Goal: Find specific page/section: Find specific page/section

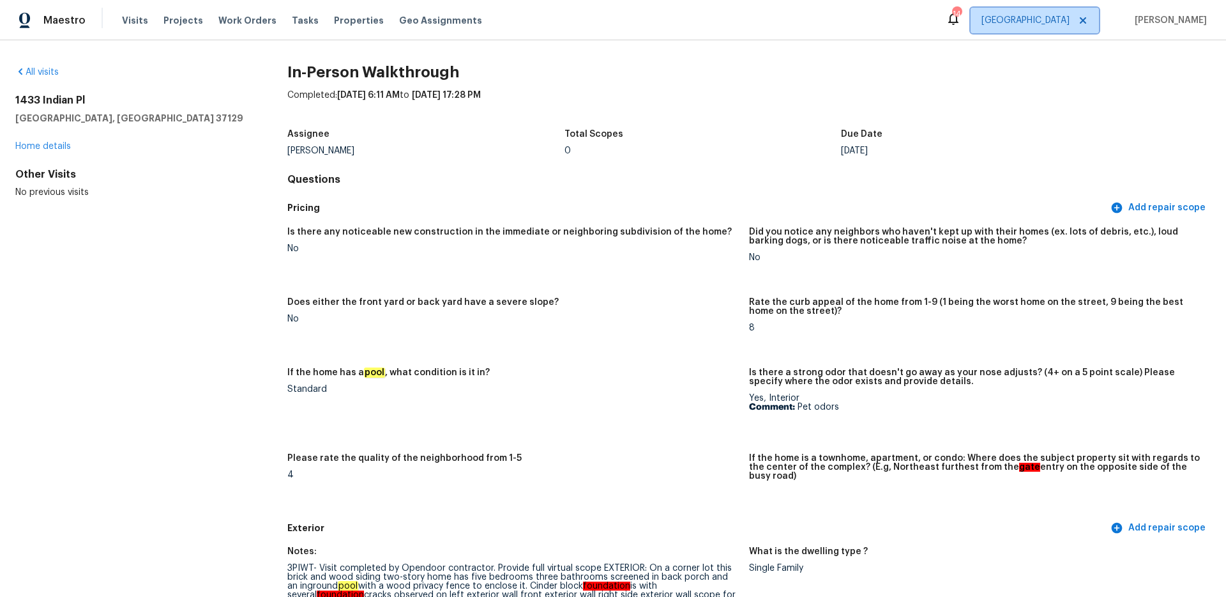
click at [1070, 14] on span "[GEOGRAPHIC_DATA]" at bounding box center [1026, 20] width 88 height 13
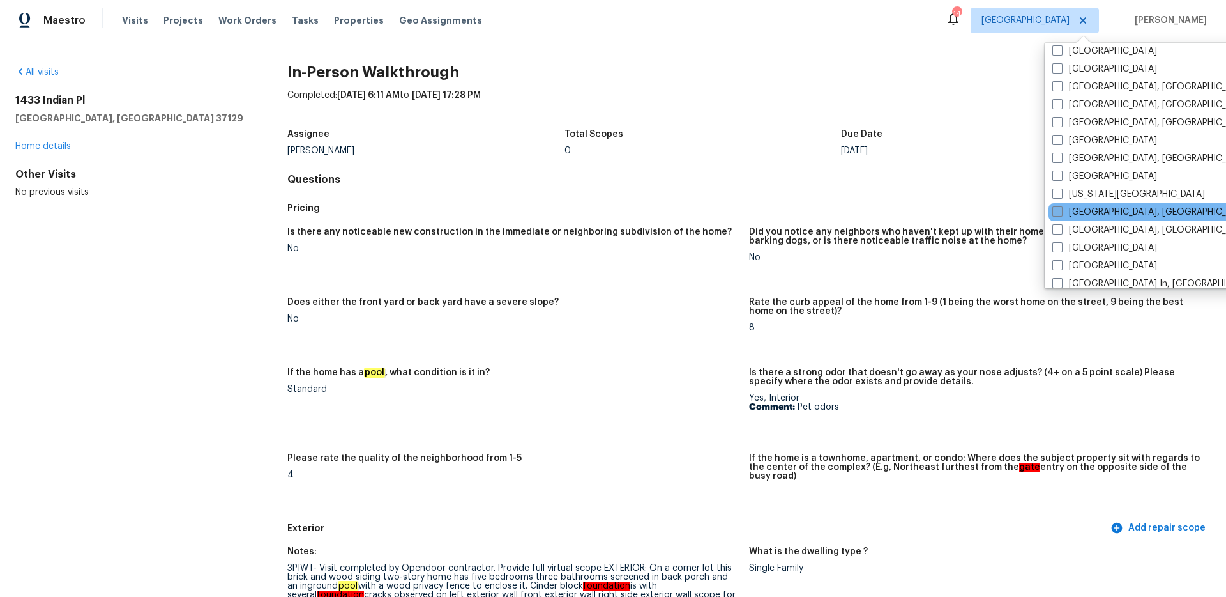
scroll to position [362, 0]
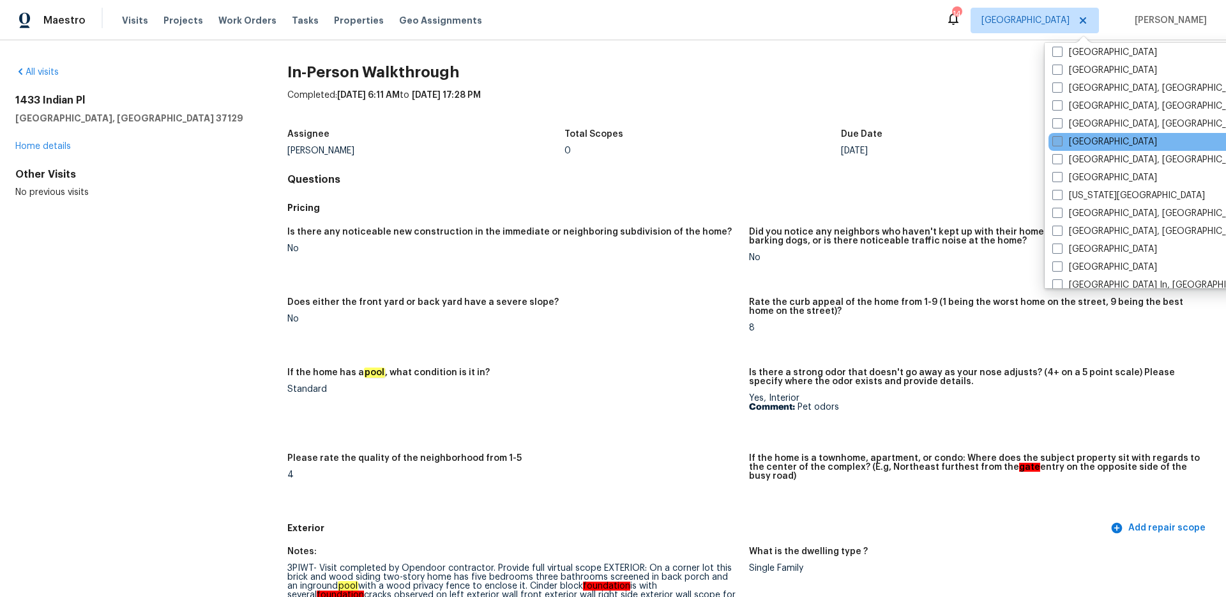
click at [1056, 142] on span at bounding box center [1058, 141] width 10 height 10
click at [1056, 142] on input "[GEOGRAPHIC_DATA]" at bounding box center [1057, 139] width 8 height 8
checkbox input "true"
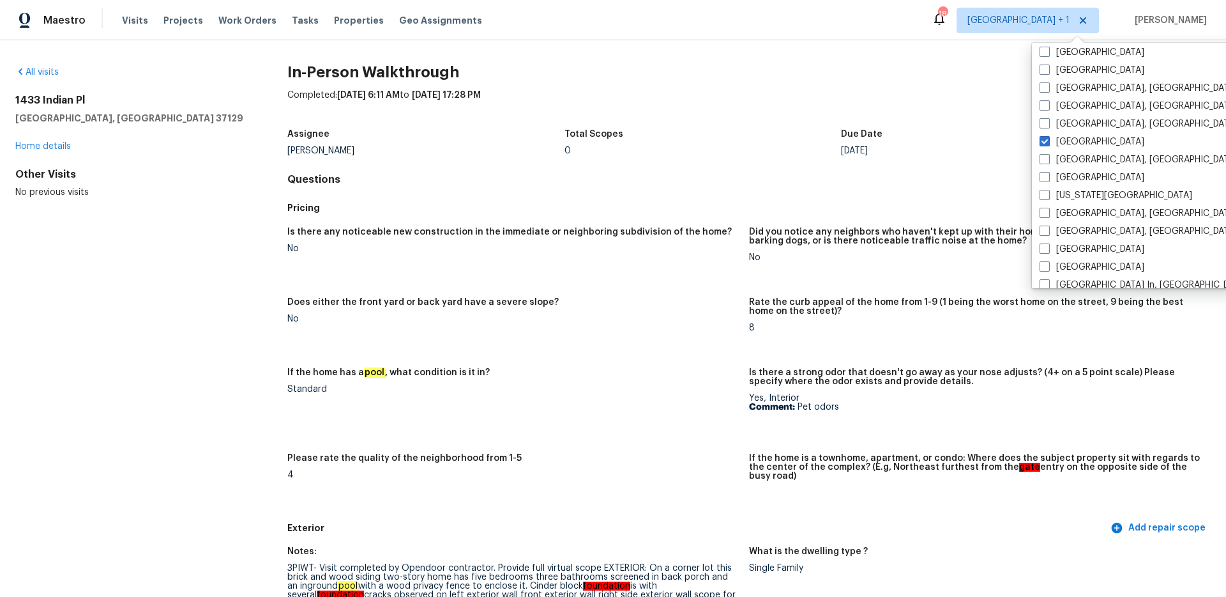
click at [29, 78] on div "All visits" at bounding box center [130, 72] width 231 height 13
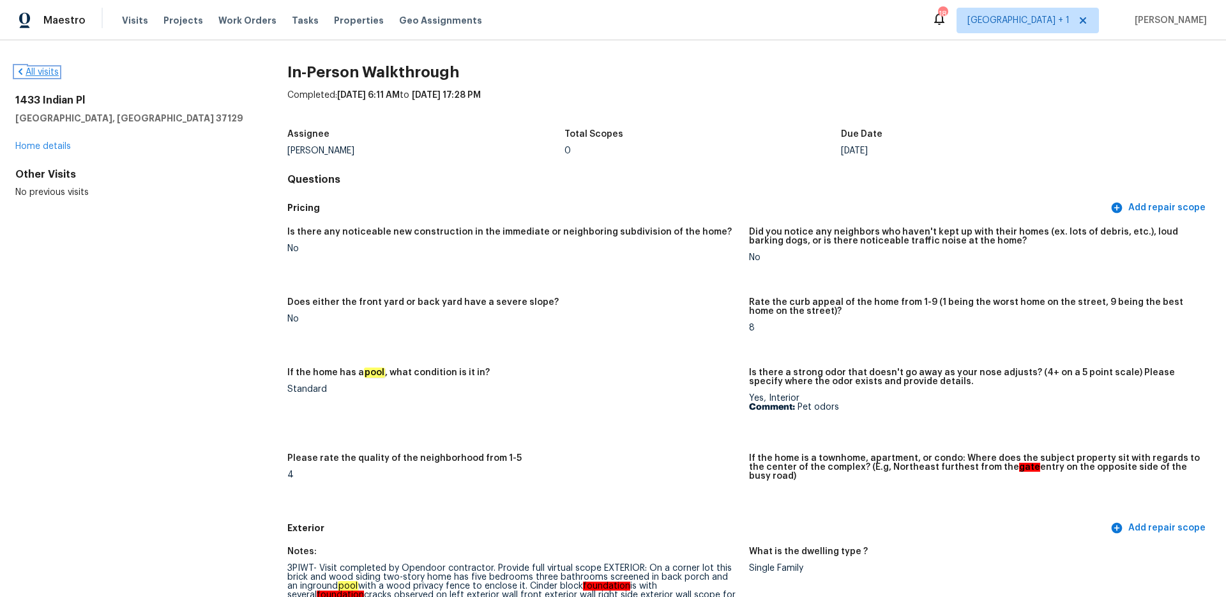
click at [31, 74] on link "All visits" at bounding box center [36, 72] width 43 height 9
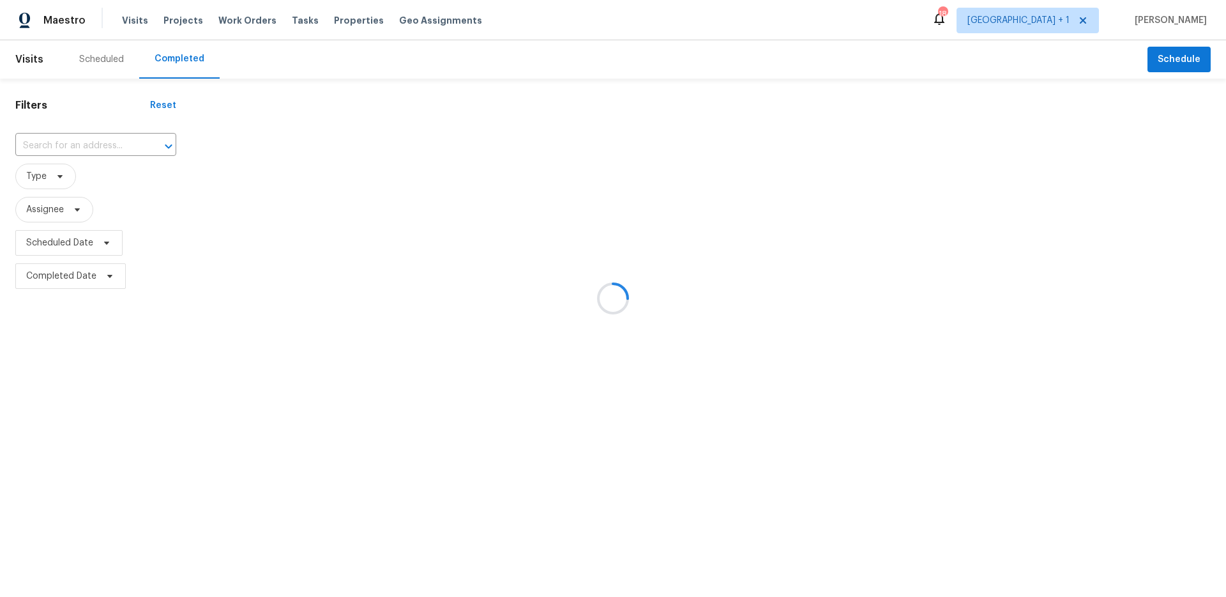
click at [78, 149] on div at bounding box center [613, 298] width 1226 height 597
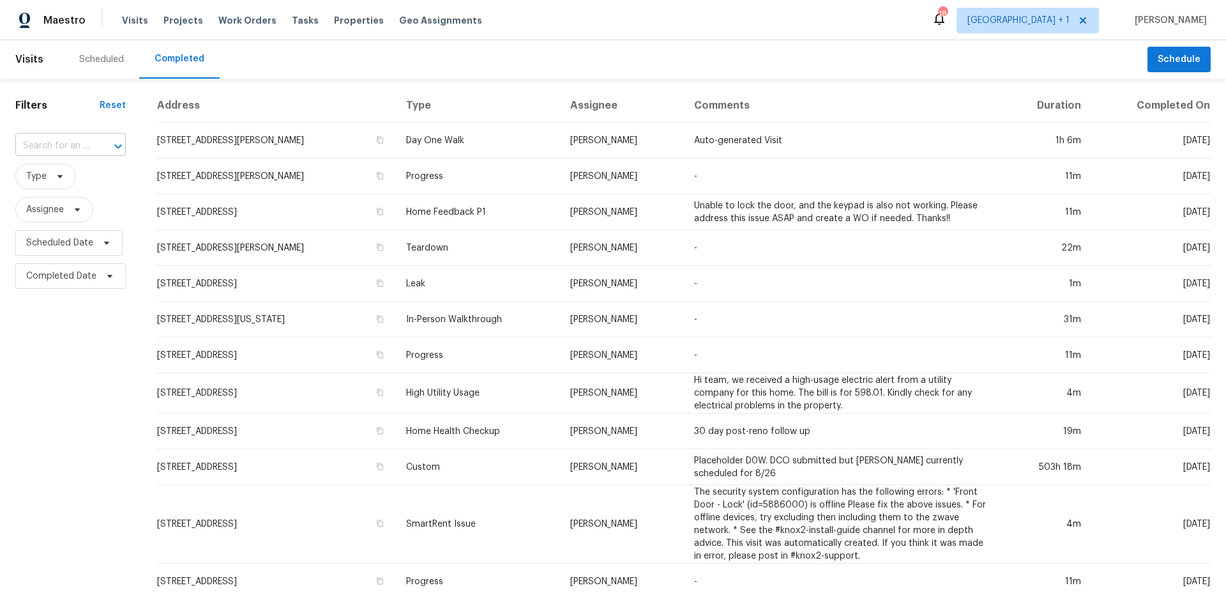
click at [79, 148] on input "text" at bounding box center [52, 146] width 75 height 20
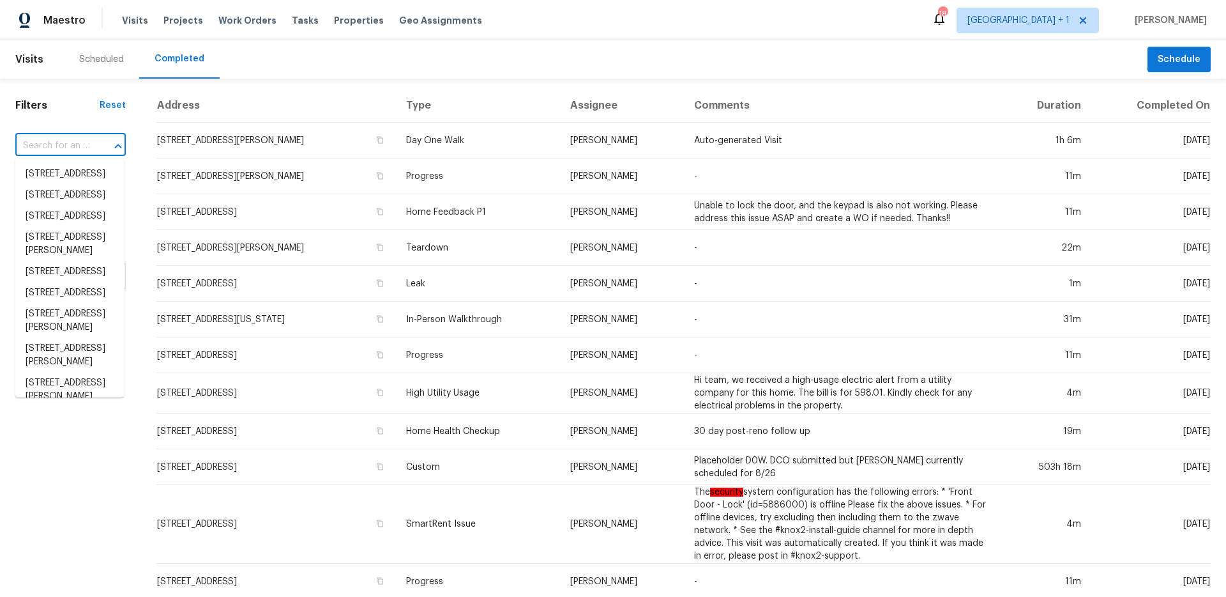
paste input "1802 [GEOGRAPHIC_DATA][PERSON_NAME]"
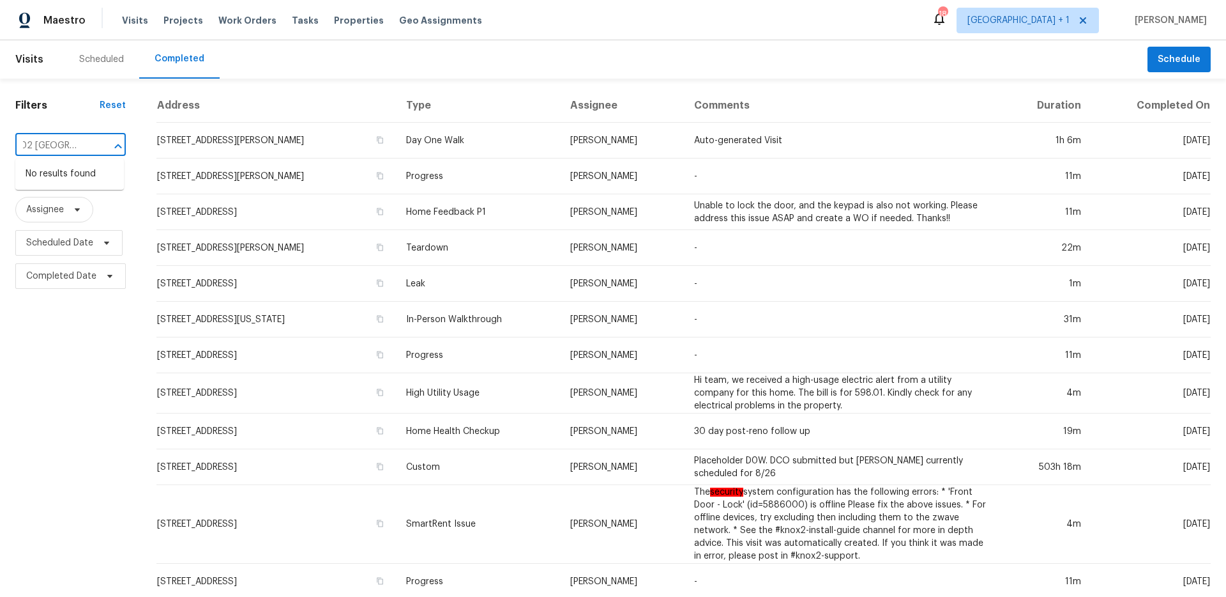
type input "1802 [GEOGRAPHIC_DATA][PERSON_NAME]"
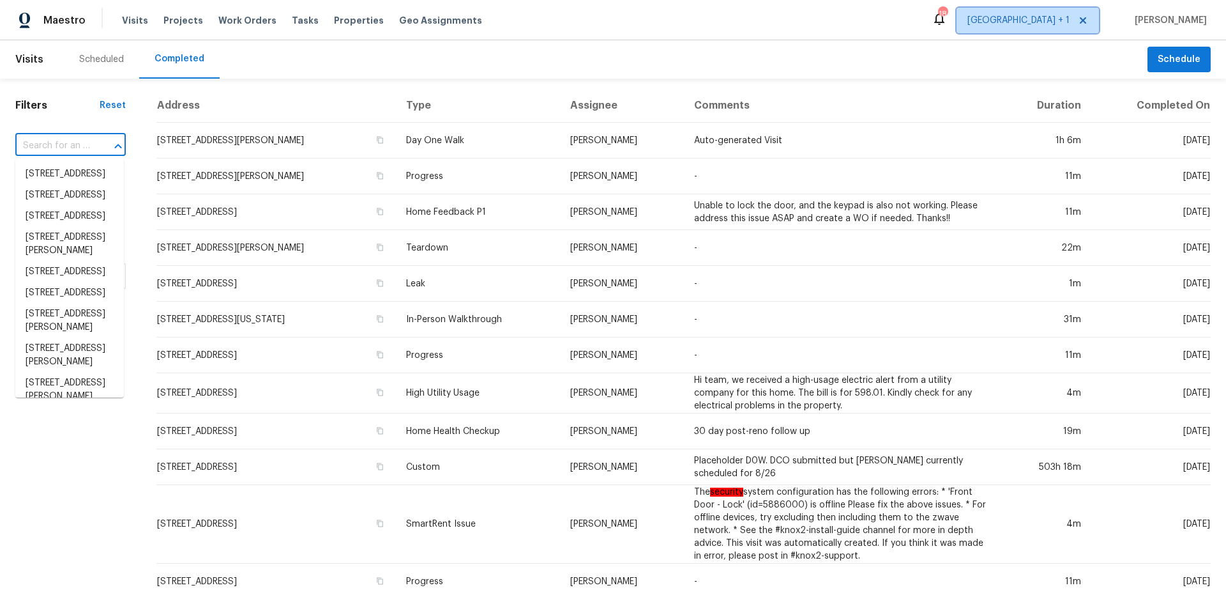
click at [1053, 21] on span "[GEOGRAPHIC_DATA] + 1" at bounding box center [1019, 20] width 102 height 13
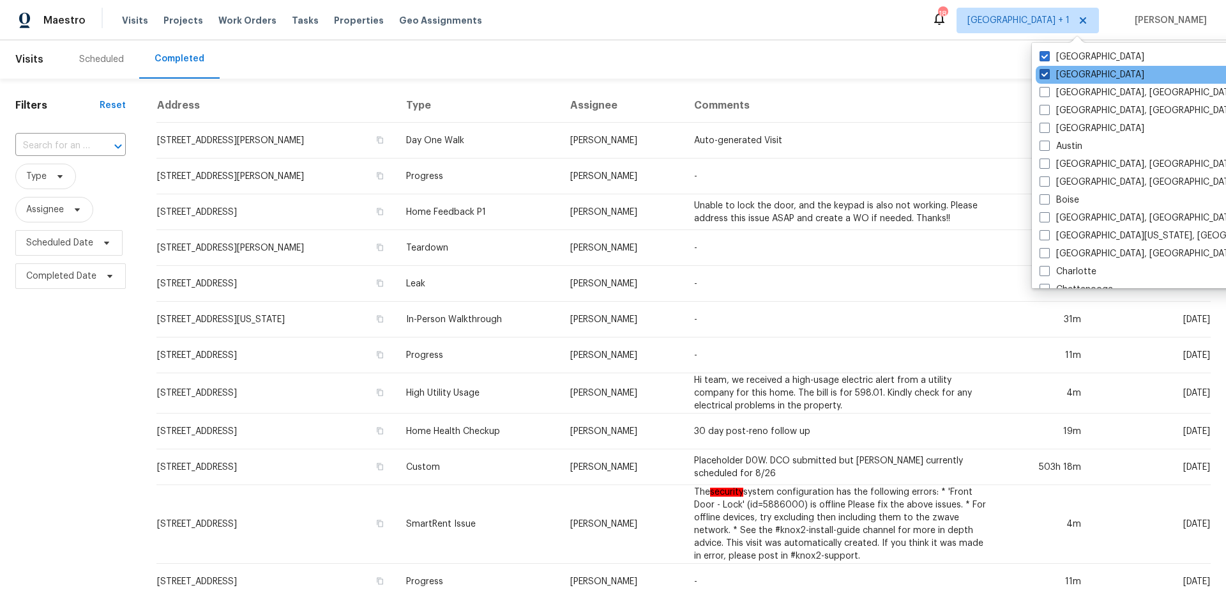
click at [1063, 76] on label "[GEOGRAPHIC_DATA]" at bounding box center [1092, 74] width 105 height 13
click at [1048, 76] on input "[GEOGRAPHIC_DATA]" at bounding box center [1044, 72] width 8 height 8
checkbox input "false"
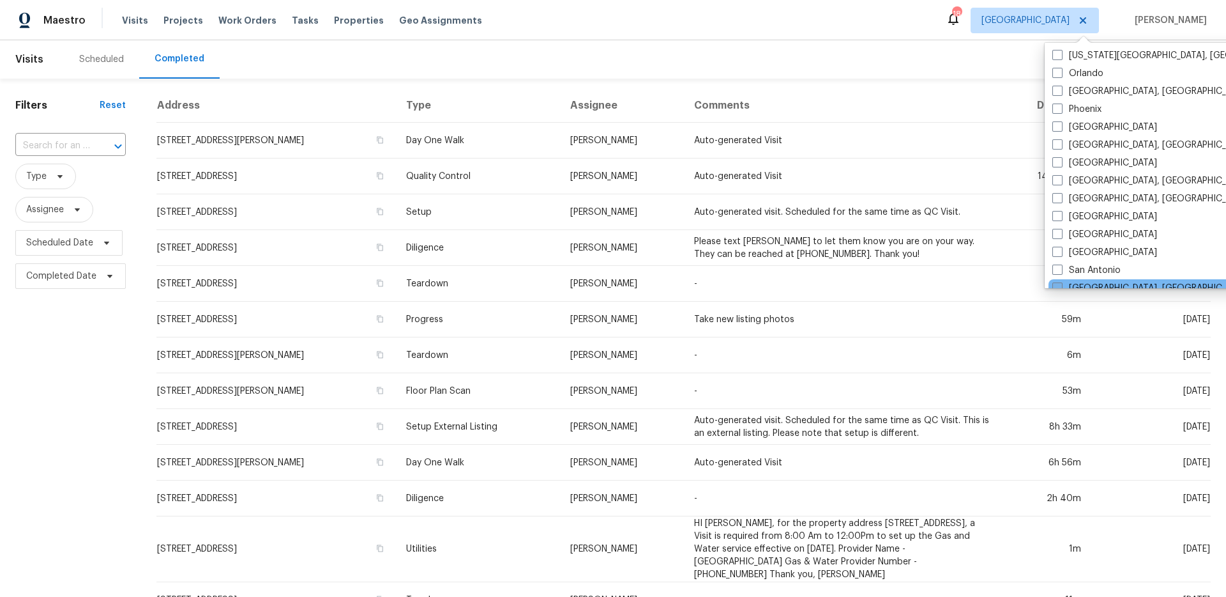
scroll to position [831, 0]
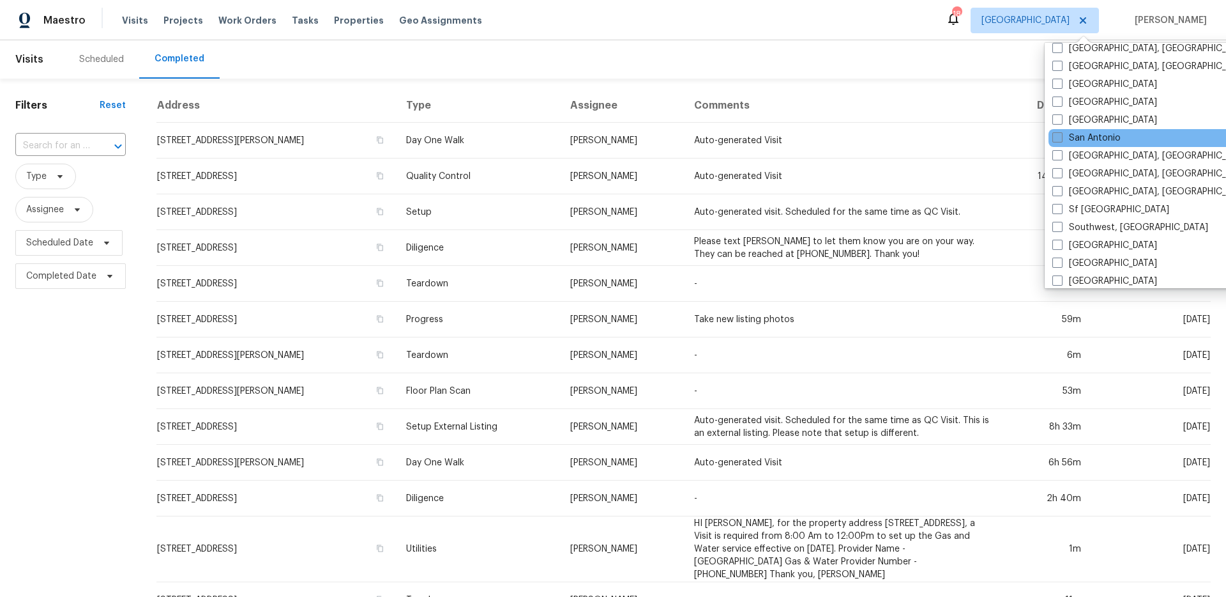
click at [1063, 138] on label "San Antonio" at bounding box center [1087, 138] width 68 height 13
click at [1061, 138] on input "San Antonio" at bounding box center [1057, 136] width 8 height 8
checkbox input "true"
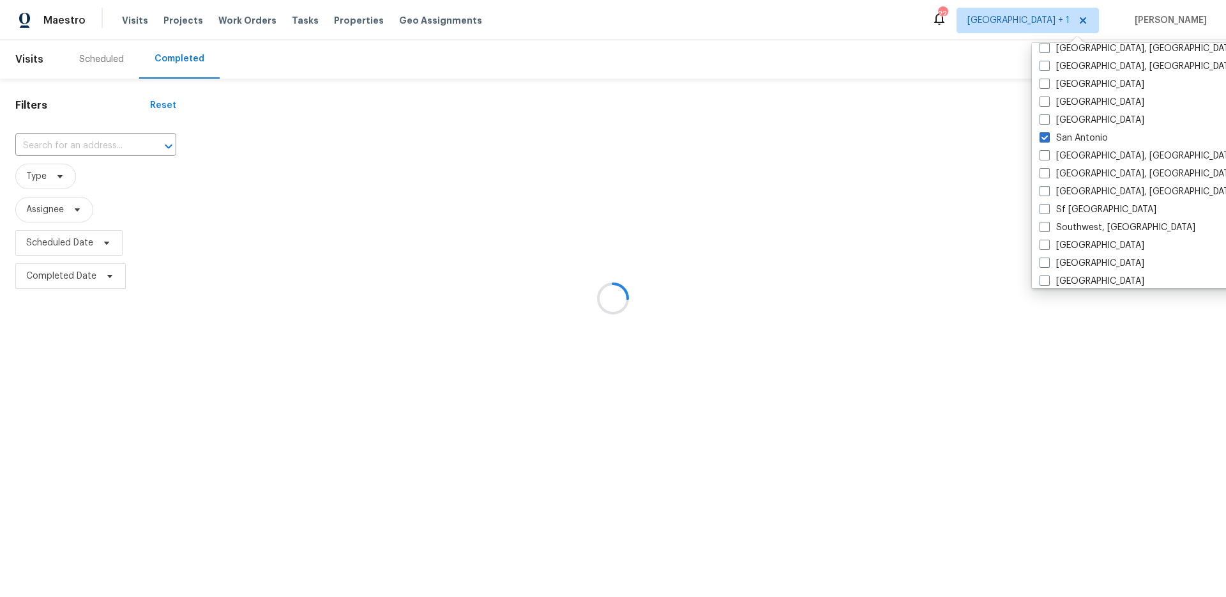
click at [61, 143] on div at bounding box center [613, 298] width 1226 height 597
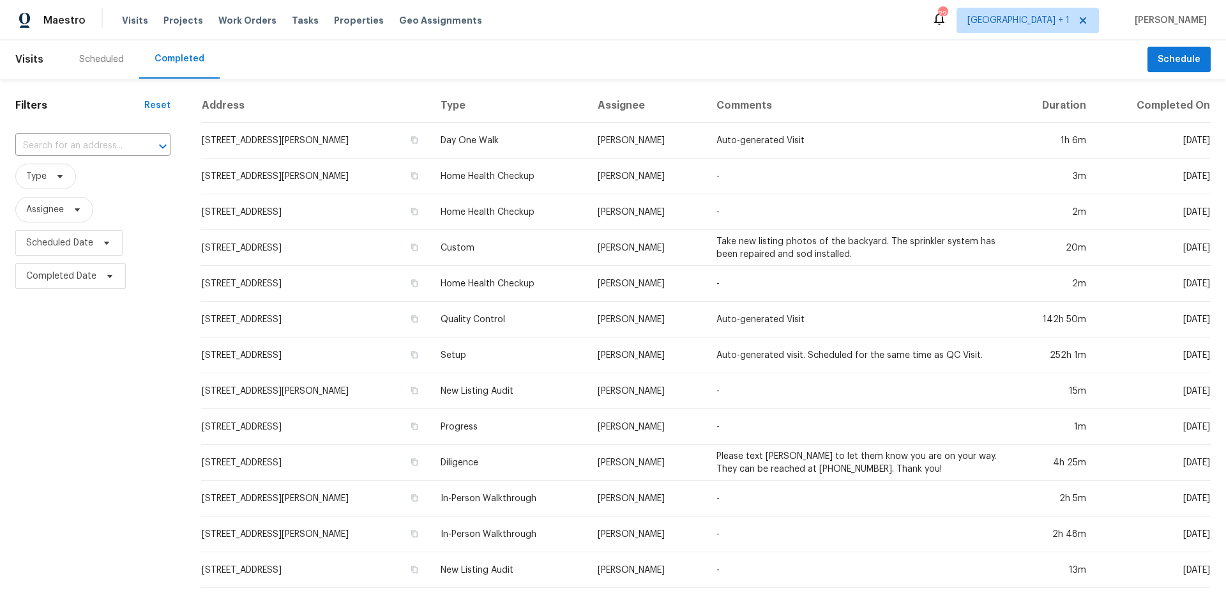
click at [70, 146] on input "text" at bounding box center [74, 146] width 119 height 20
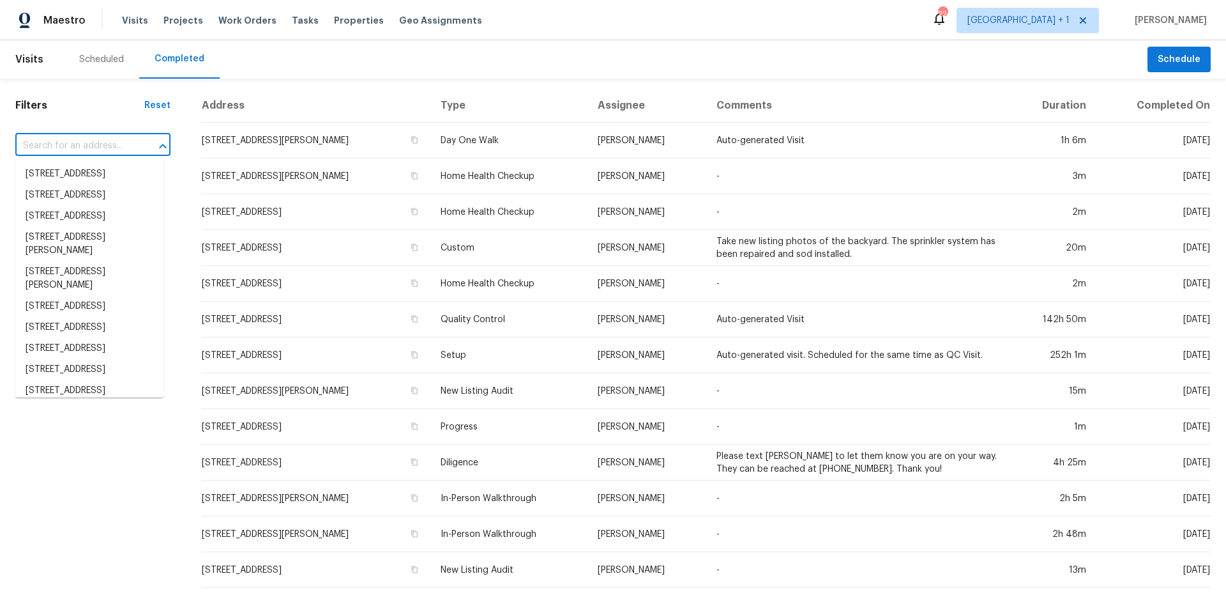
paste input "1802 [GEOGRAPHIC_DATA][PERSON_NAME]"
type input "1802 [GEOGRAPHIC_DATA][PERSON_NAME]"
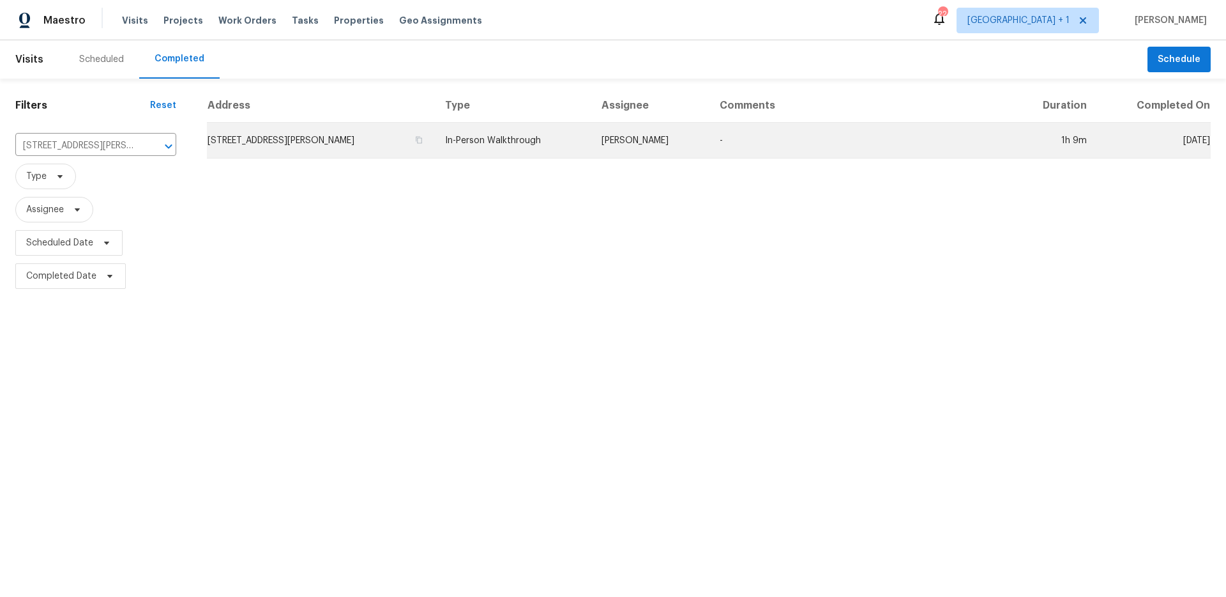
click at [287, 142] on td "[STREET_ADDRESS][PERSON_NAME]" at bounding box center [321, 141] width 228 height 36
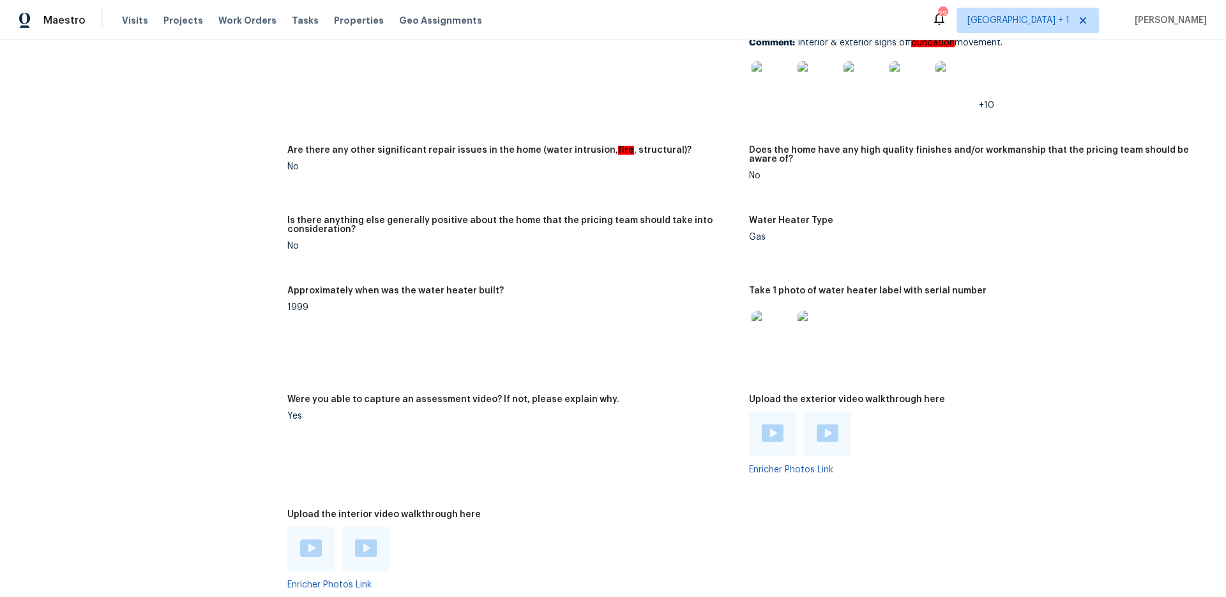
scroll to position [2516, 0]
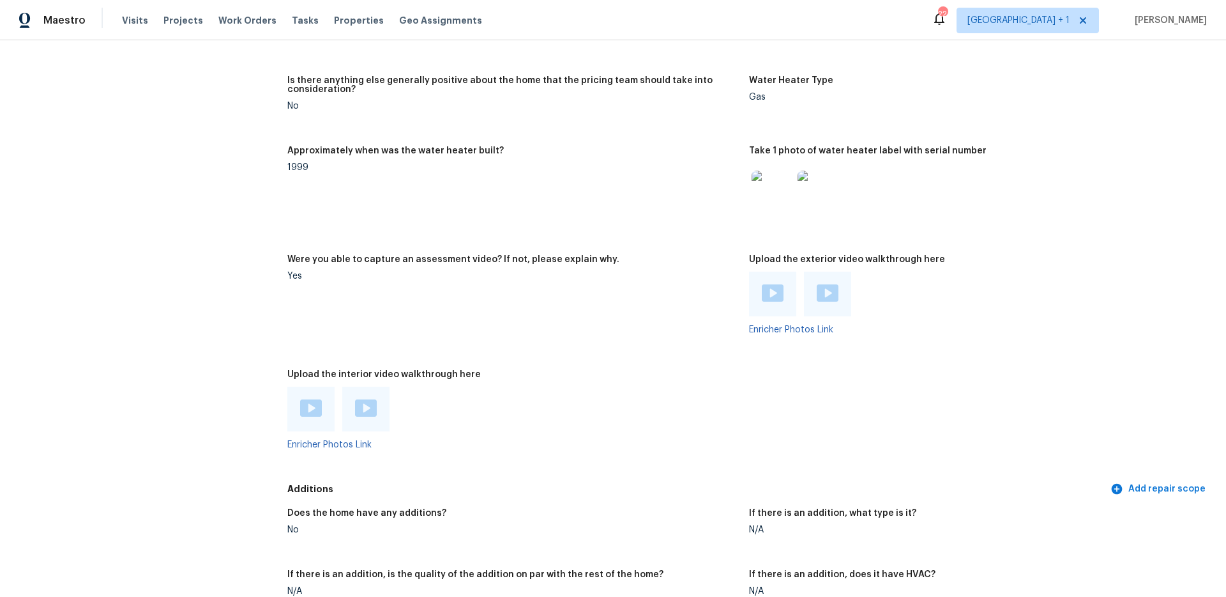
click at [820, 284] on img at bounding box center [828, 292] width 22 height 17
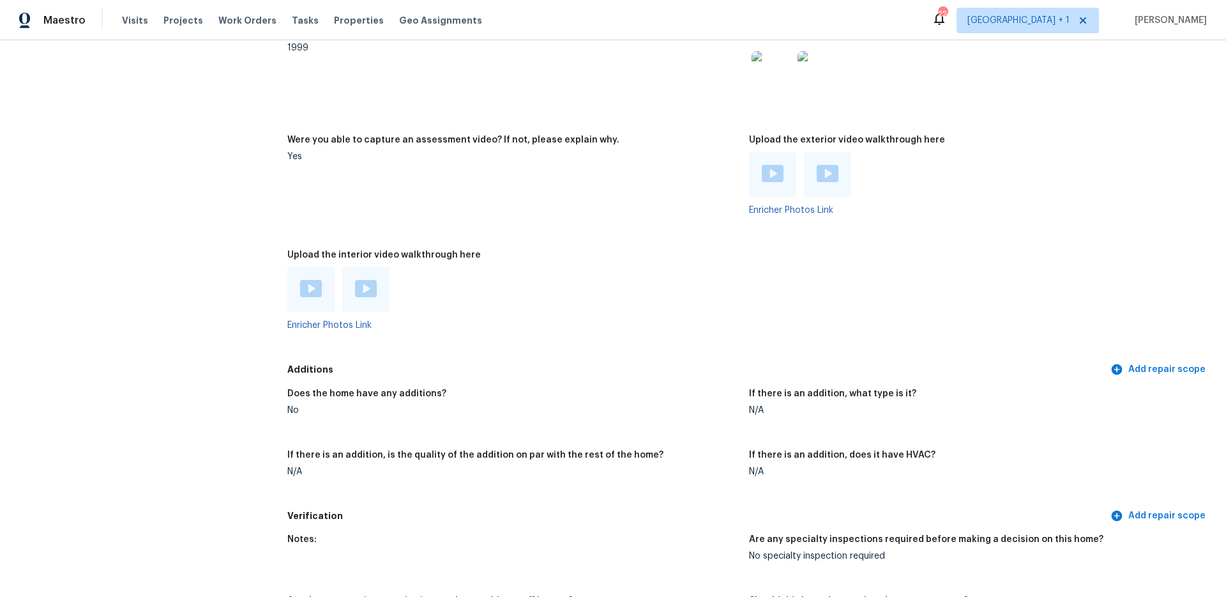
scroll to position [2779, 0]
